Goal: Navigation & Orientation: Find specific page/section

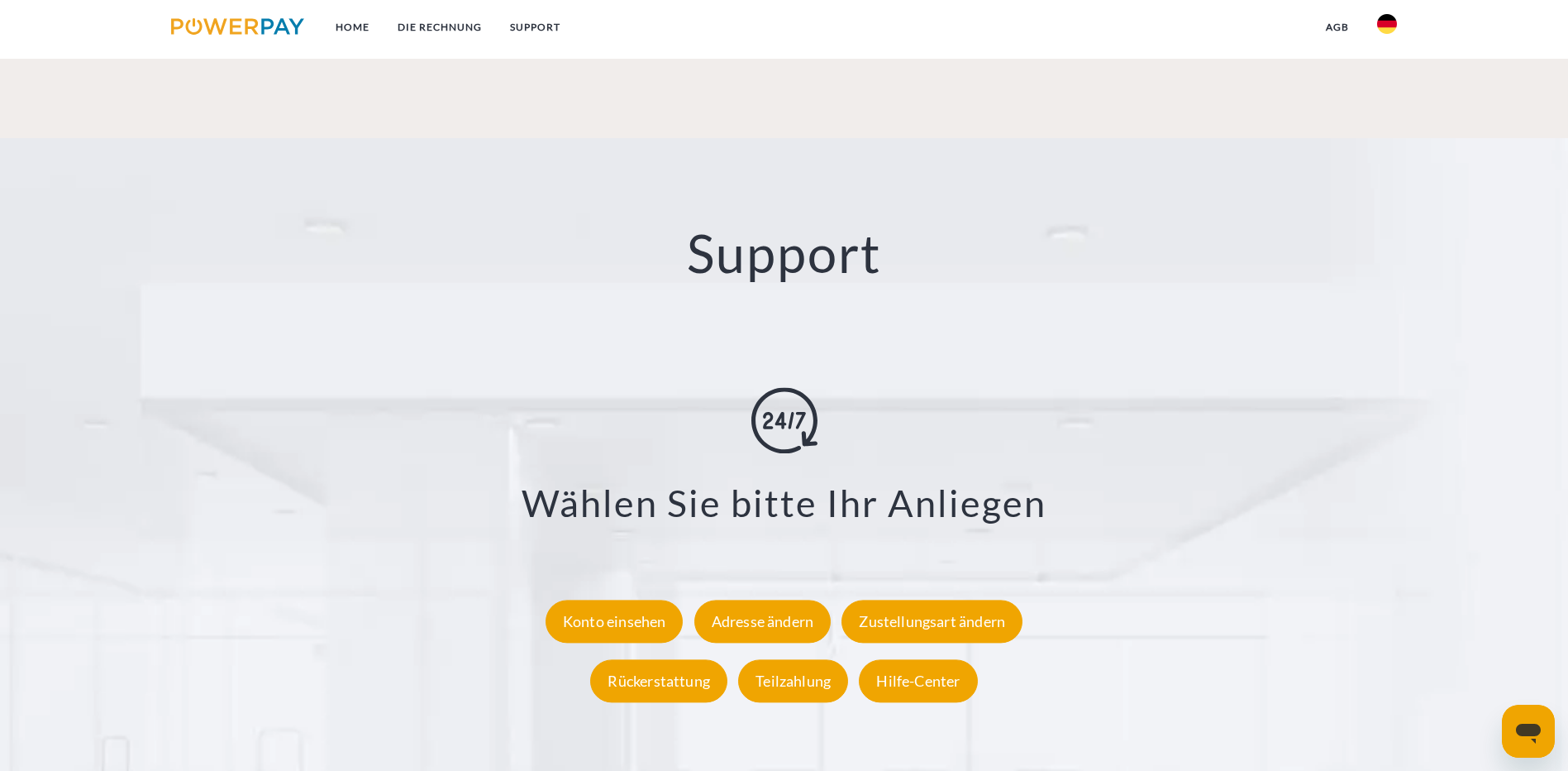
scroll to position [3054, 0]
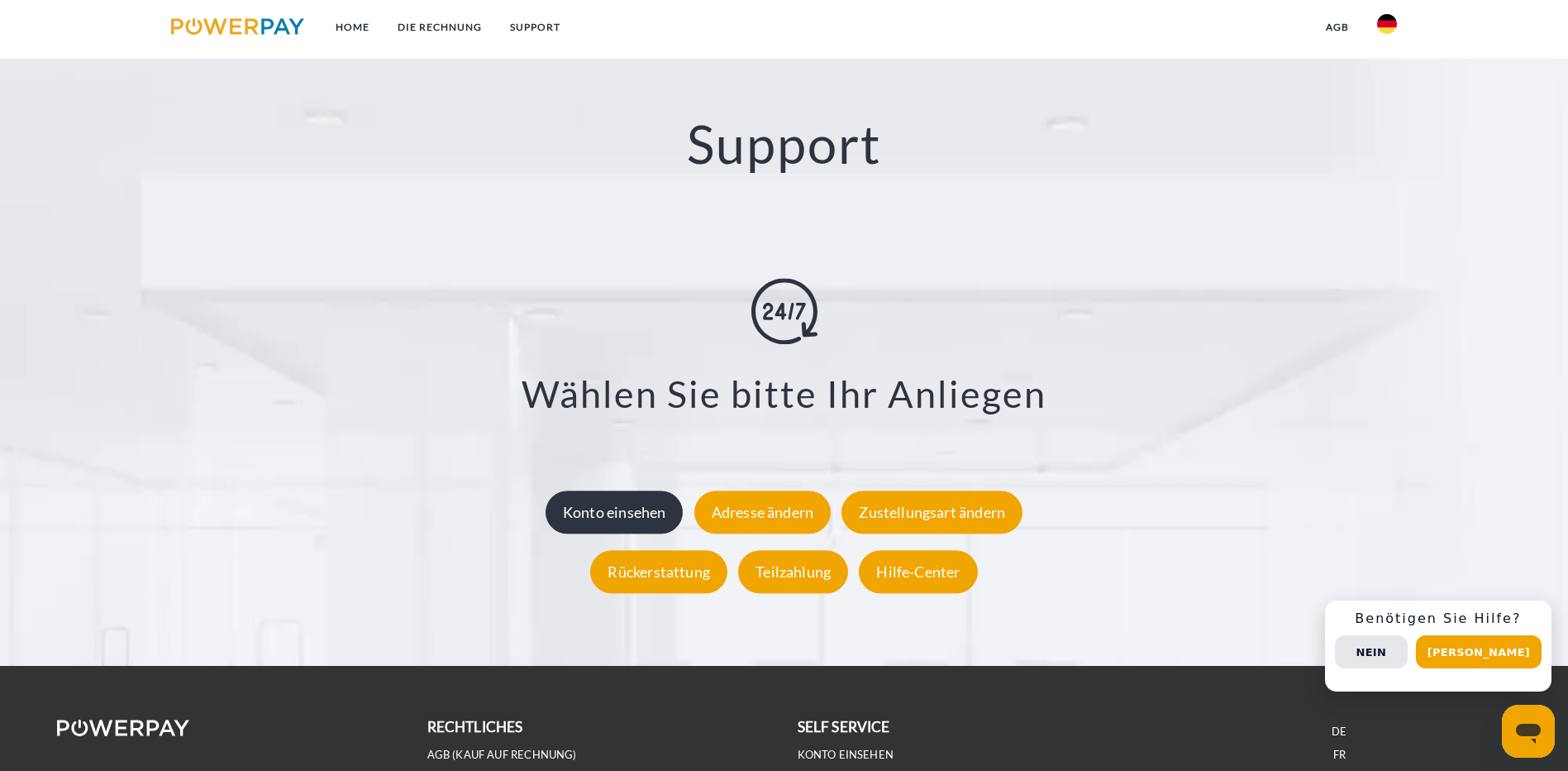
click at [618, 491] on div "Konto einsehen" at bounding box center [614, 512] width 138 height 43
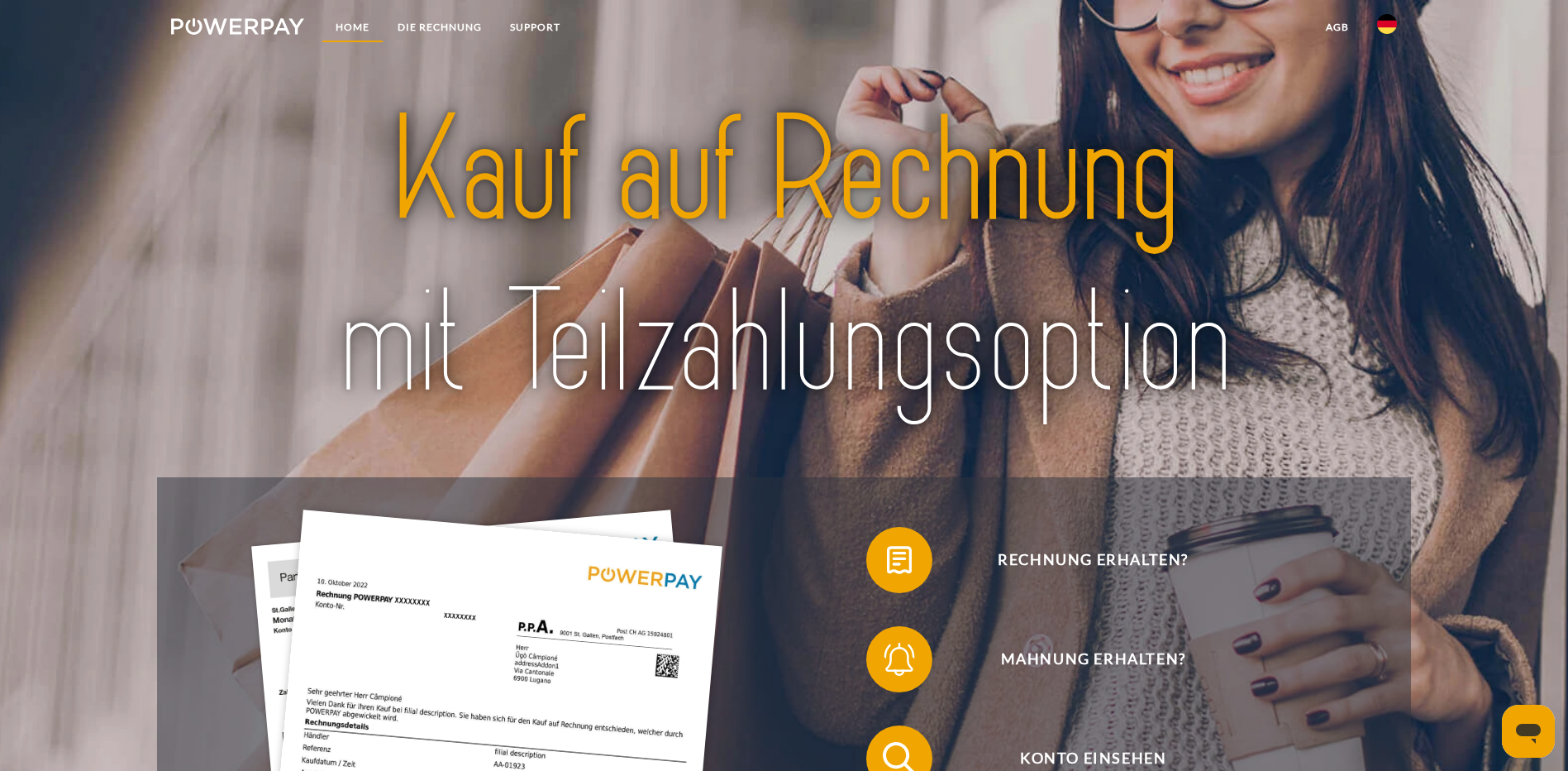
click at [350, 28] on link "Home" at bounding box center [353, 27] width 62 height 29
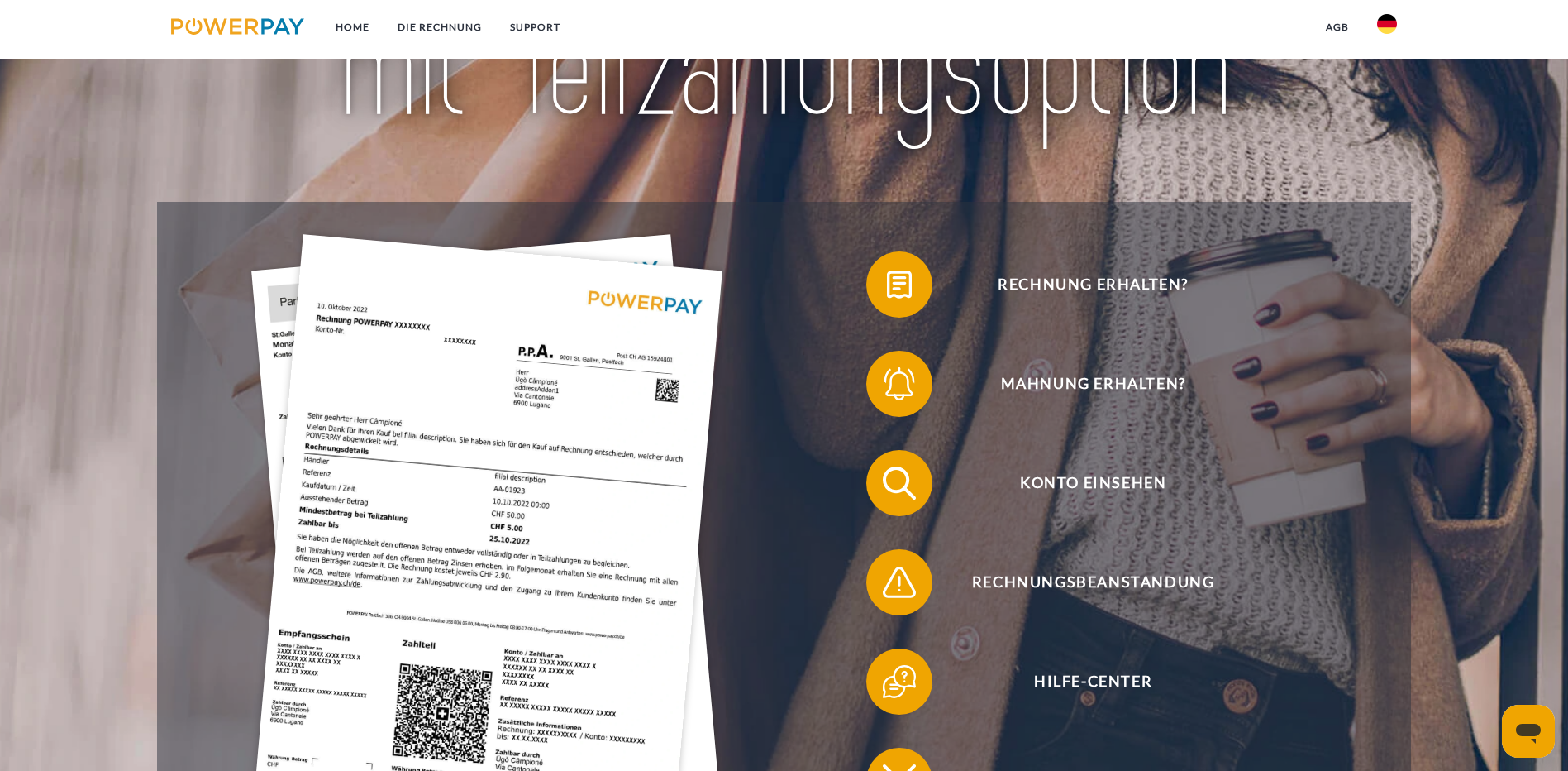
scroll to position [331, 0]
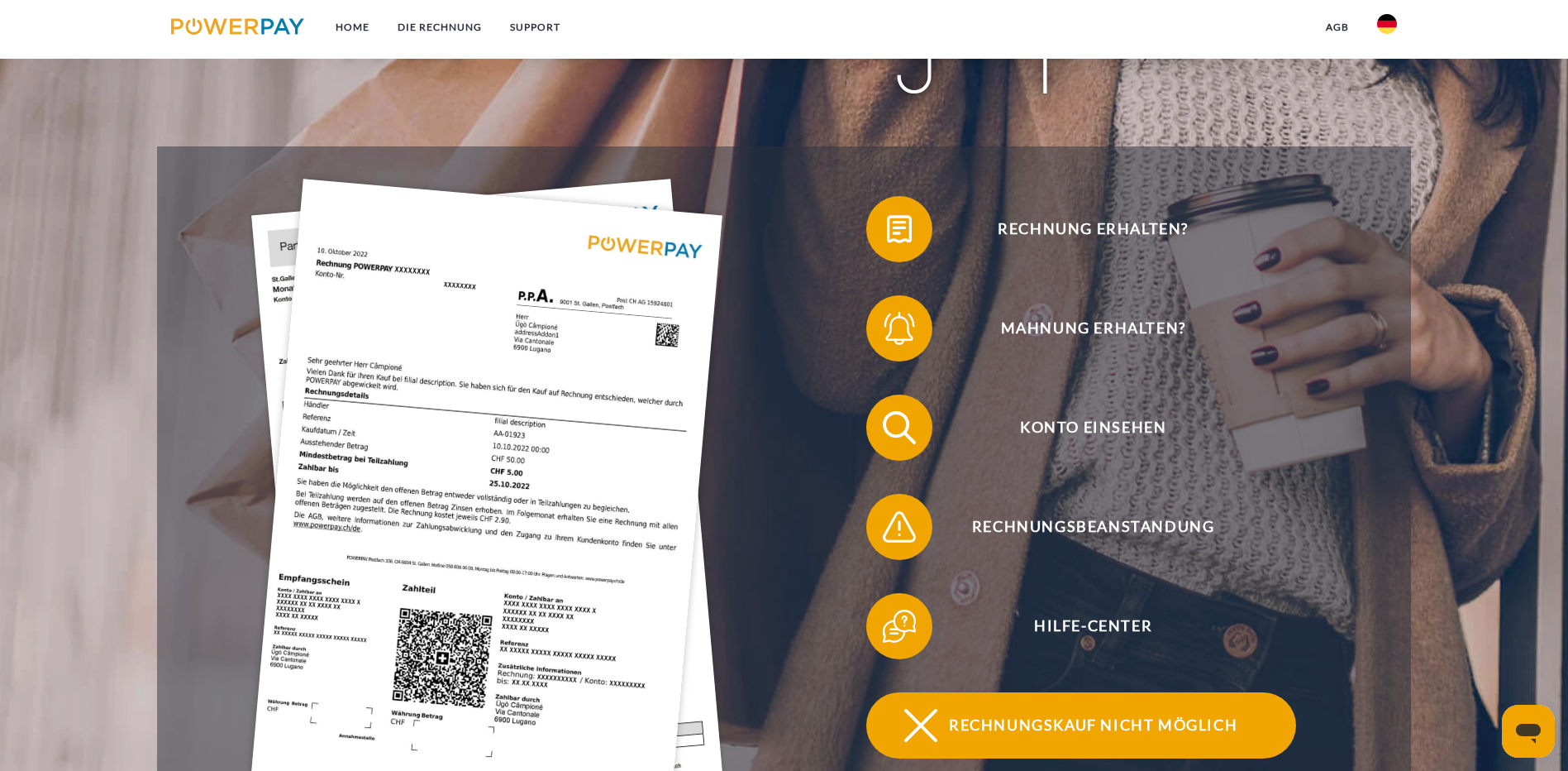
click at [942, 705] on img at bounding box center [920, 725] width 41 height 41
